Goal: Navigation & Orientation: Find specific page/section

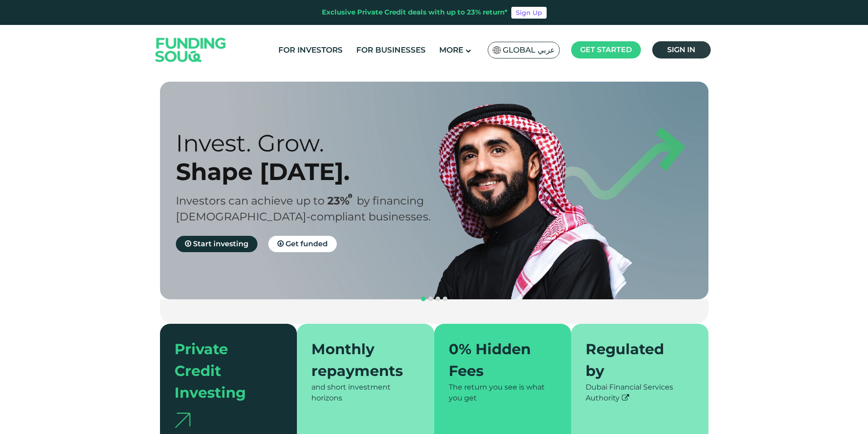
click at [669, 44] on link "Sign in" at bounding box center [681, 49] width 58 height 17
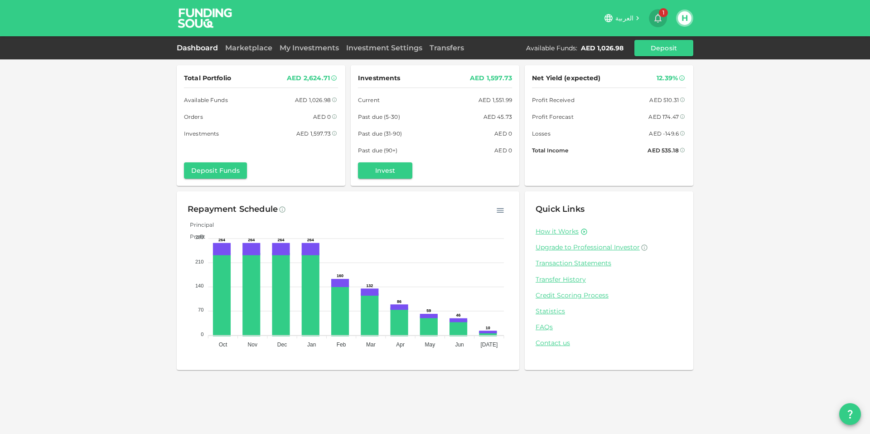
click at [657, 13] on icon "button" at bounding box center [658, 18] width 11 height 11
click at [659, 10] on span "1" at bounding box center [663, 12] width 9 height 9
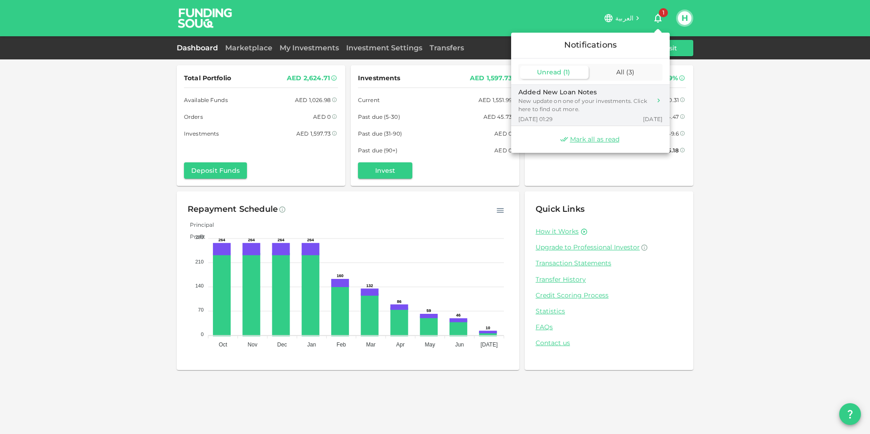
click at [580, 91] on div "Added New Loan Notes" at bounding box center [585, 92] width 133 height 10
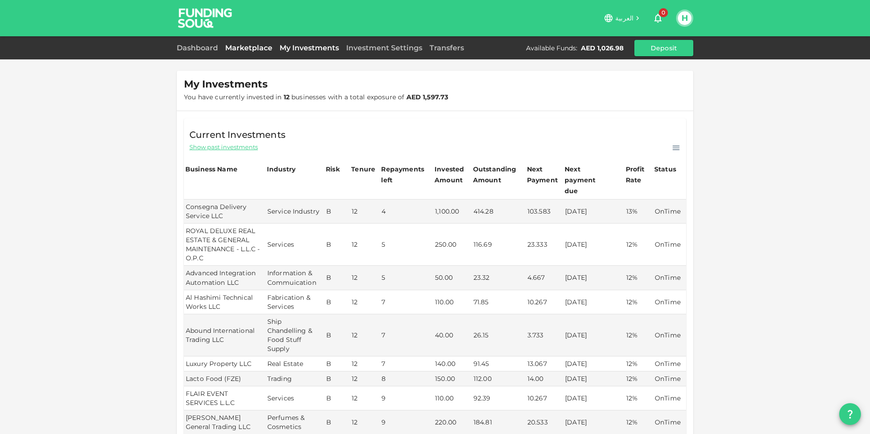
click at [243, 44] on link "Marketplace" at bounding box center [249, 48] width 54 height 9
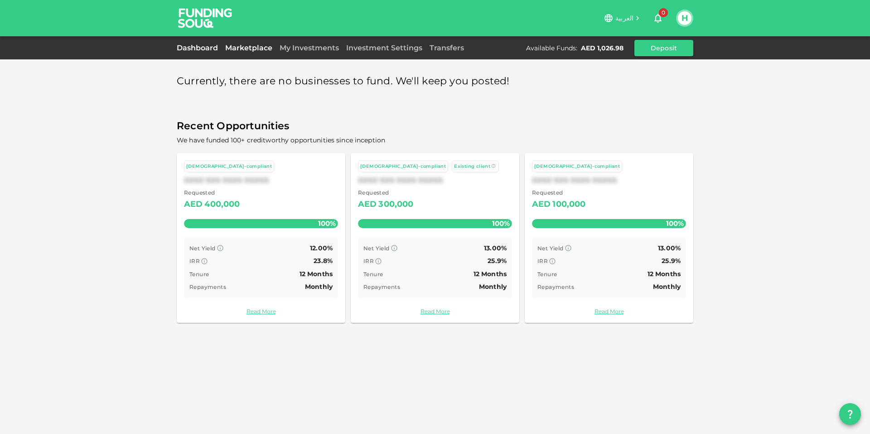
click at [212, 48] on link "Dashboard" at bounding box center [199, 48] width 45 height 9
